Goal: Navigation & Orientation: Find specific page/section

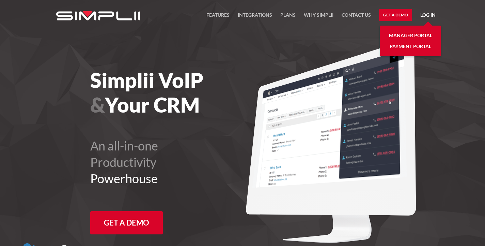
click at [409, 36] on link "Manager Portal" at bounding box center [410, 35] width 43 height 11
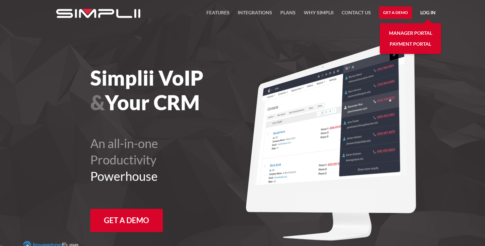
click at [412, 44] on link "Payment Portal" at bounding box center [411, 44] width 42 height 11
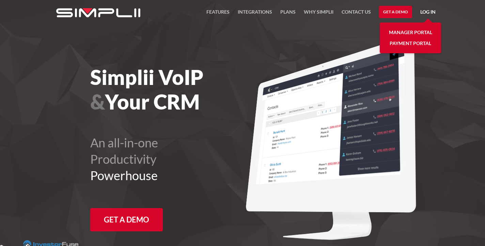
scroll to position [4, 0]
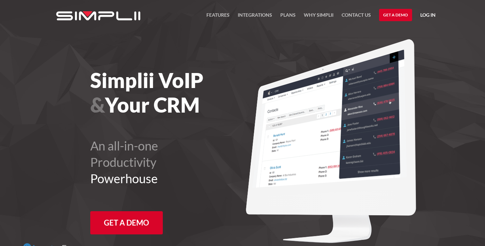
click at [428, 15] on link "Log in" at bounding box center [427, 16] width 15 height 10
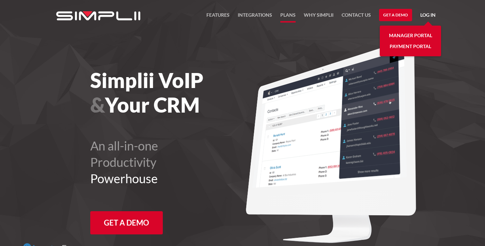
click at [287, 15] on link "Plans" at bounding box center [287, 17] width 15 height 12
click at [406, 47] on link "Payment Portal" at bounding box center [411, 46] width 42 height 11
click at [409, 34] on link "Manager Portal" at bounding box center [410, 35] width 43 height 11
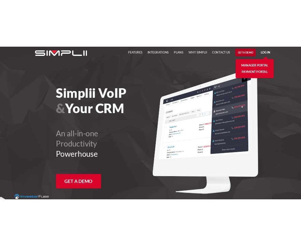
scroll to position [7, 0]
